Goal: Task Accomplishment & Management: Complete application form

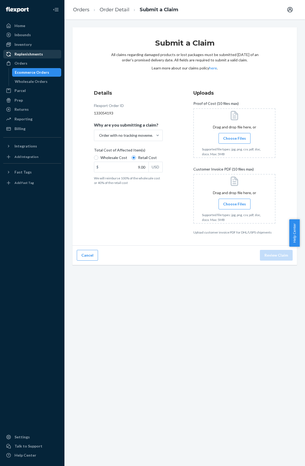
click at [21, 58] on link "Replenishments" at bounding box center [32, 54] width 58 height 9
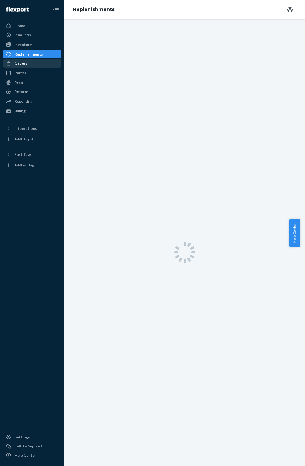
click at [21, 62] on div "Orders" at bounding box center [20, 63] width 13 height 5
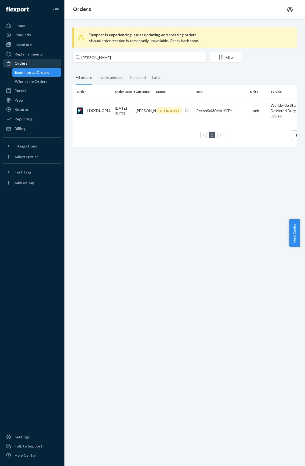
click at [19, 63] on div "Orders" at bounding box center [20, 63] width 13 height 5
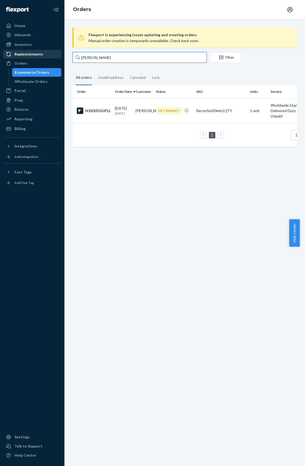
drag, startPoint x: 136, startPoint y: 60, endPoint x: 8, endPoint y: 57, distance: 128.2
click at [8, 57] on div "Home Inbounds Shipping Plans Problems Inventory Products Replenishments Orders …" at bounding box center [152, 233] width 305 height 466
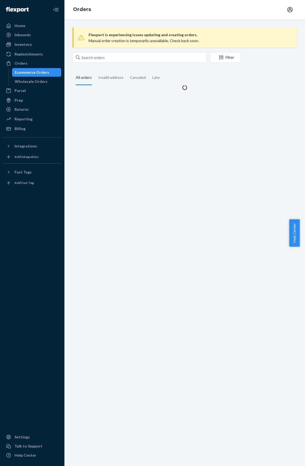
click at [224, 246] on div "Flexport is experiencing issues updating and creating orders. Manual order crea…" at bounding box center [184, 242] width 240 height 447
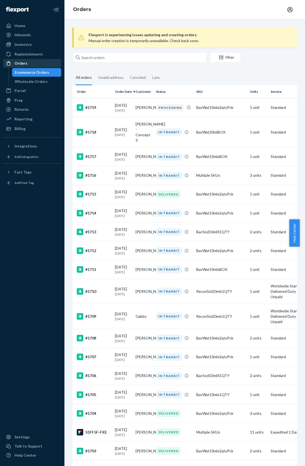
click at [23, 62] on div "Orders" at bounding box center [20, 63] width 13 height 5
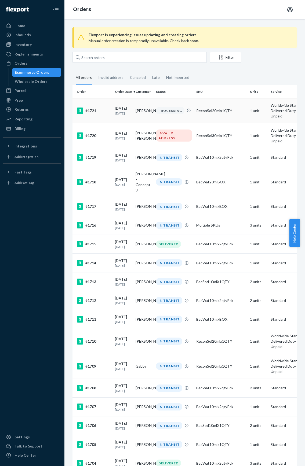
click at [141, 113] on td "[PERSON_NAME]" at bounding box center [143, 110] width 21 height 25
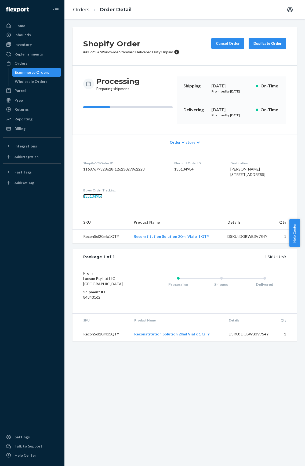
click at [99, 198] on link "135134984" at bounding box center [92, 196] width 19 height 5
drag, startPoint x: 103, startPoint y: 319, endPoint x: 100, endPoint y: 319, distance: 3.2
click at [100, 300] on dd "84843162" at bounding box center [109, 297] width 52 height 5
drag, startPoint x: 106, startPoint y: 216, endPoint x: 82, endPoint y: 220, distance: 24.4
click at [82, 210] on dl "Shopify V3 Order ID 11687679328628-12623027962228 Flexport Order ID 135134984 D…" at bounding box center [184, 180] width 224 height 60
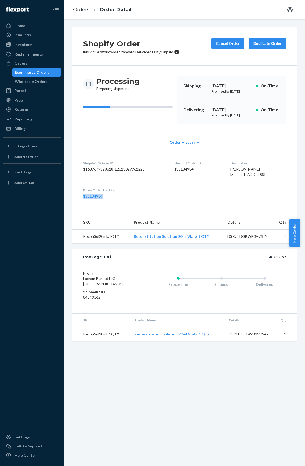
copy link "135134984"
drag, startPoint x: 31, startPoint y: 64, endPoint x: 215, endPoint y: 187, distance: 220.8
click at [31, 64] on div "Orders" at bounding box center [32, 64] width 57 height 8
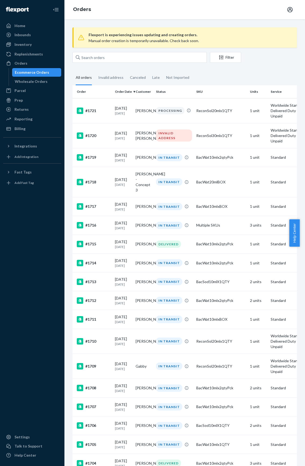
click at [168, 132] on div "INVALID ADDRESS" at bounding box center [174, 135] width 36 height 12
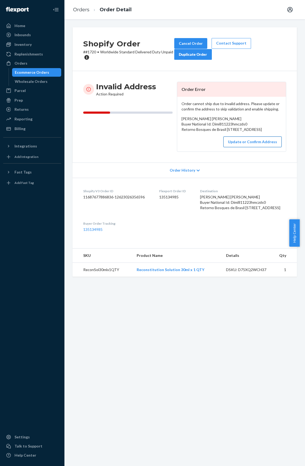
click at [239, 147] on button "Update or Confirm Address" at bounding box center [252, 141] width 58 height 11
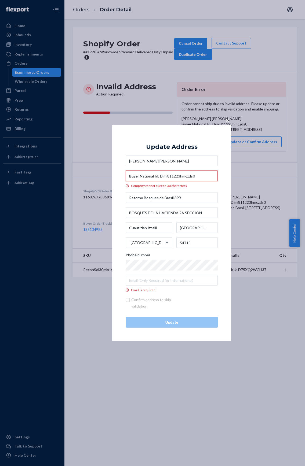
click at [198, 175] on input "Buyer National Id: Dimi811223hmczds0" at bounding box center [171, 175] width 92 height 11
click at [159, 175] on input "Buyer National Id: Dimi811223hmczds0" at bounding box center [171, 175] width 92 height 11
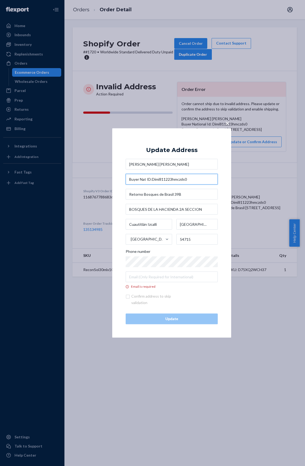
click at [131, 179] on input "Buyer Nat ID:Dimi811223hmczds0" at bounding box center [171, 179] width 92 height 11
drag, startPoint x: 128, startPoint y: 179, endPoint x: 220, endPoint y: 200, distance: 94.7
click at [128, 180] on input "Buyer Nat ID:Dimi811223hmczds0" at bounding box center [171, 179] width 92 height 11
click at [196, 179] on input "Buyer Nat ID:Dimi811223hmczds0" at bounding box center [171, 179] width 92 height 11
type input "Buyer Nat ID:Dimi811223hmczds0"
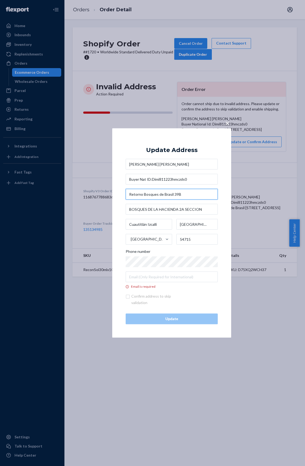
click at [177, 194] on input "Retorno Bosques de Brasil 39B" at bounding box center [171, 194] width 92 height 11
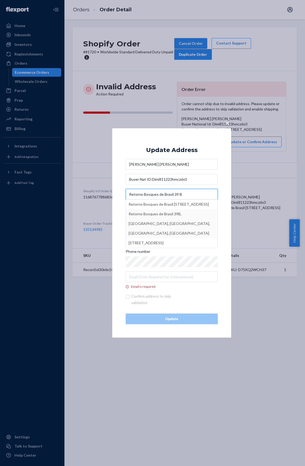
type input "Retorno Bosques de Brasil 39 B"
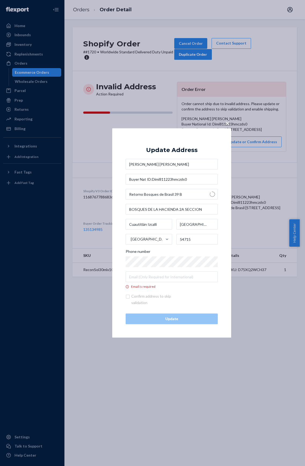
type input "Bosques de Hacienda - [GEOGRAPHIC_DATA] [GEOGRAPHIC_DATA]"
type input "Méx."
type input "54768"
type input "39B Rtno. Bosques de [GEOGRAPHIC_DATA]"
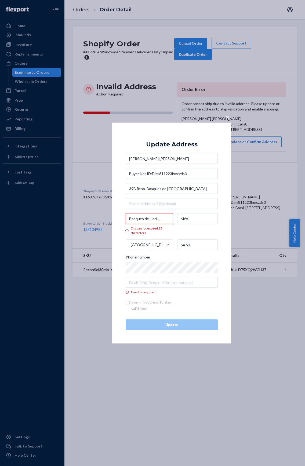
click at [168, 218] on input "Bosques de Hacienda - [GEOGRAPHIC_DATA] [GEOGRAPHIC_DATA]" at bounding box center [148, 218] width 47 height 11
drag, startPoint x: 168, startPoint y: 218, endPoint x: 43, endPoint y: 218, distance: 124.6
click at [43, 218] on div "× Update Address [PERSON_NAME] [PERSON_NAME] Nat ID:Dimi811223hmczds0 39B Rtno.…" at bounding box center [152, 233] width 305 height 466
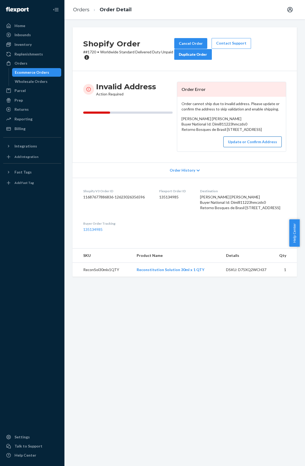
click at [239, 147] on button "Update or Confirm Address" at bounding box center [252, 141] width 58 height 11
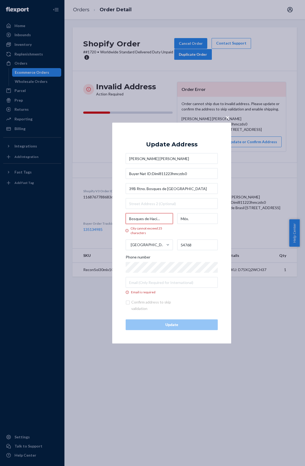
click at [160, 218] on input "Bosques de Hacienda - [GEOGRAPHIC_DATA] [GEOGRAPHIC_DATA]" at bounding box center [148, 218] width 47 height 11
click at [155, 218] on input "Bosques de Hacienda - [GEOGRAPHIC_DATA] [GEOGRAPHIC_DATA]" at bounding box center [148, 218] width 47 height 11
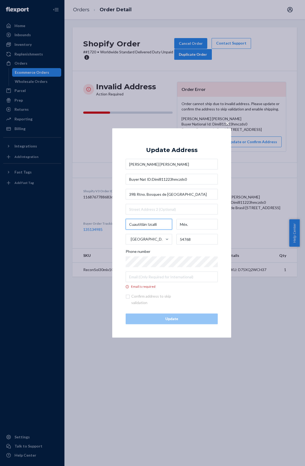
type input "Cuautitlán Izcalli"
click at [150, 205] on input "text" at bounding box center [171, 209] width 92 height 11
paste input "Bosques de Hacienda -"
type input "Bosques de Hacienda 2A SECCION"
click at [197, 242] on input "54768" at bounding box center [197, 239] width 42 height 11
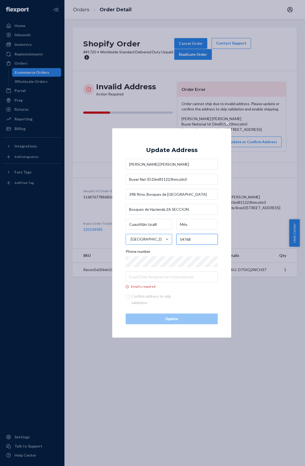
drag, startPoint x: 196, startPoint y: 238, endPoint x: 147, endPoint y: 237, distance: 49.3
click at [147, 237] on div "Cuautitlán Izcalli Méx. [GEOGRAPHIC_DATA] 54768" at bounding box center [171, 232] width 92 height 26
paste input "15"
type input "54715"
click at [155, 279] on input "Email is required" at bounding box center [171, 277] width 92 height 11
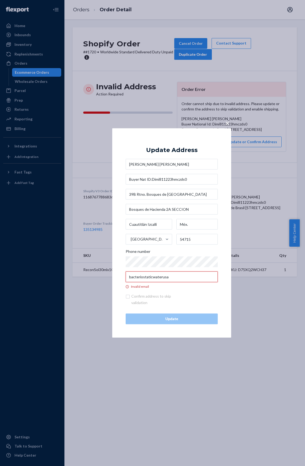
click at [151, 277] on input "bacteriostaticwaterusa" at bounding box center [171, 277] width 92 height 11
click at [176, 279] on input "bacteriostaticwaterusa" at bounding box center [171, 277] width 92 height 11
type input "[EMAIL_ADDRESS][DOMAIN_NAME]"
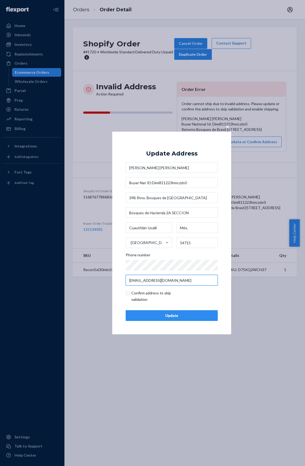
click at [140, 279] on input "[EMAIL_ADDRESS][DOMAIN_NAME]" at bounding box center [171, 280] width 92 height 11
click at [149, 277] on input "[EMAIL_ADDRESS][DOMAIN_NAME]" at bounding box center [171, 280] width 92 height 11
click at [156, 279] on input "[EMAIL_ADDRESS][DOMAIN_NAME]" at bounding box center [171, 280] width 92 height 11
click at [170, 279] on input "[EMAIL_ADDRESS][DOMAIN_NAME]" at bounding box center [171, 280] width 92 height 11
click at [196, 283] on input "[EMAIL_ADDRESS][DOMAIN_NAME]" at bounding box center [171, 280] width 92 height 11
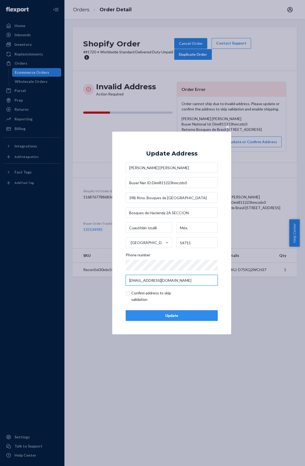
drag, startPoint x: 166, startPoint y: 280, endPoint x: 98, endPoint y: 282, distance: 68.4
click at [98, 282] on div "× Update Address [PERSON_NAME] [PERSON_NAME] Nat ID:Dimi811223hmczds0 39B Rtno.…" at bounding box center [152, 233] width 305 height 466
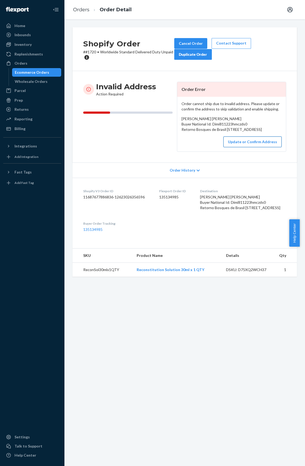
click at [261, 147] on button "Update or Confirm Address" at bounding box center [252, 141] width 58 height 11
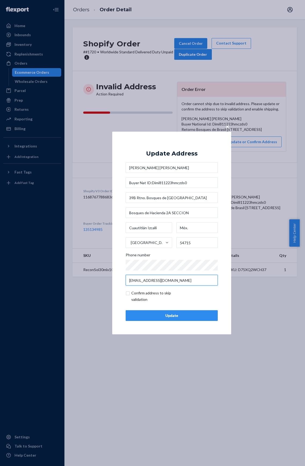
drag, startPoint x: 166, startPoint y: 280, endPoint x: 107, endPoint y: 284, distance: 58.8
click at [109, 287] on div "× Update Address [PERSON_NAME] [PERSON_NAME] Nat ID:Dimi811223hmczds0 39B Rtno.…" at bounding box center [152, 233] width 305 height 466
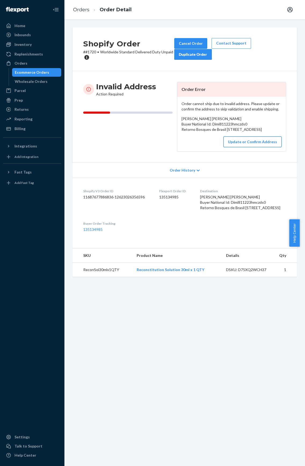
click at [246, 147] on button "Update or Confirm Address" at bounding box center [252, 141] width 58 height 11
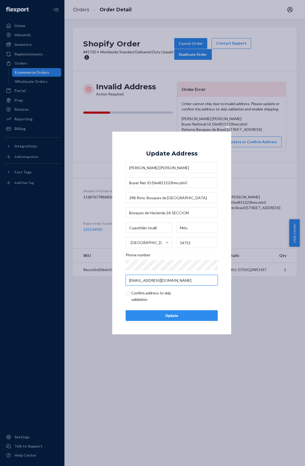
click at [167, 278] on input "[EMAIL_ADDRESS][DOMAIN_NAME]" at bounding box center [171, 280] width 92 height 11
click at [193, 279] on input "[EMAIL_ADDRESS][DOMAIN_NAME]" at bounding box center [171, 280] width 92 height 11
type input "[EMAIL_ADDRESS][DOMAIN_NAME]"
click at [127, 292] on input "checkbox" at bounding box center [156, 296] width 62 height 13
checkbox input "true"
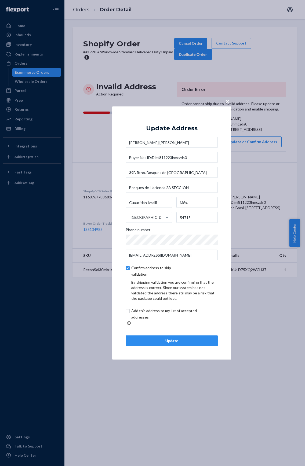
click at [169, 340] on div "Update" at bounding box center [171, 340] width 83 height 5
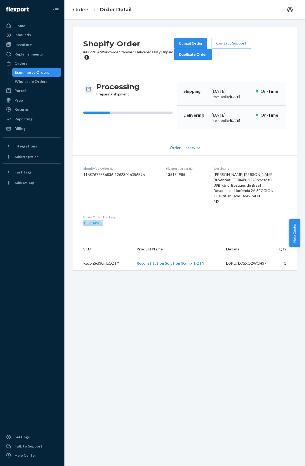
drag, startPoint x: 106, startPoint y: 232, endPoint x: 84, endPoint y: 230, distance: 22.6
click at [84, 226] on dd "135134985" at bounding box center [120, 222] width 74 height 5
copy link "135134985"
drag, startPoint x: 128, startPoint y: 244, endPoint x: 120, endPoint y: 244, distance: 8.0
click at [128, 236] on dl "Shopify V3 Order ID 11687677886836-12623026356596 Flexport Order ID 135134985 D…" at bounding box center [184, 195] width 224 height 81
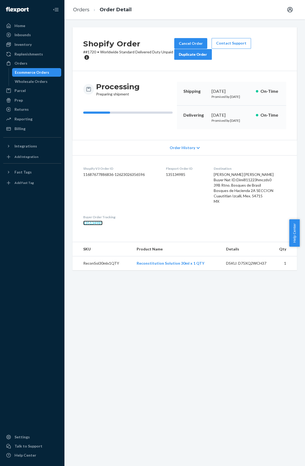
click at [95, 225] on link "135134985" at bounding box center [92, 223] width 19 height 5
click at [27, 37] on div "Inbounds" at bounding box center [22, 34] width 16 height 5
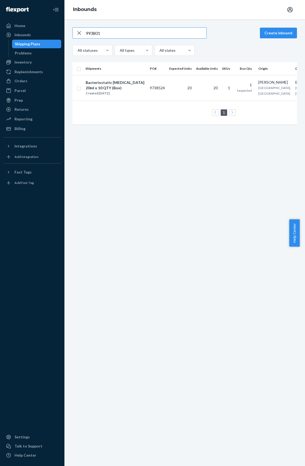
type input "993801"
